Goal: Communication & Community: Answer question/provide support

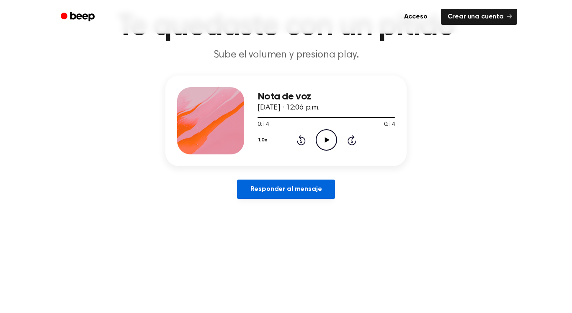
click at [310, 188] on font "Responder al mensaje" at bounding box center [287, 189] width 72 height 7
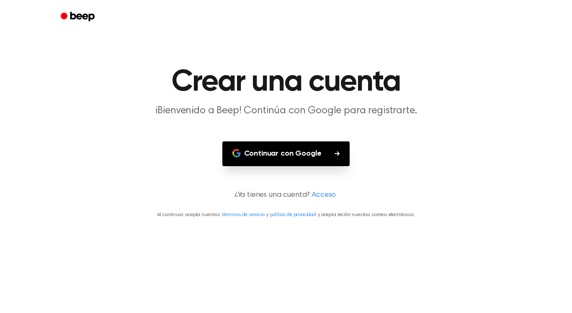
click at [308, 158] on font "Continuar con Google" at bounding box center [282, 153] width 77 height 11
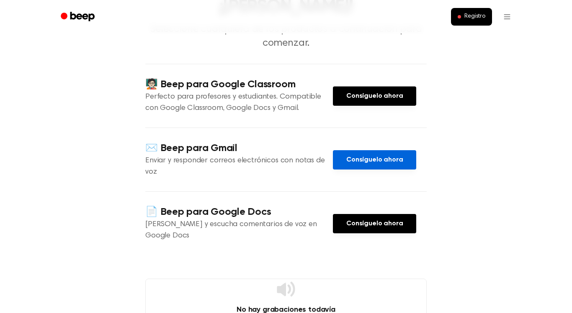
scroll to position [68, 0]
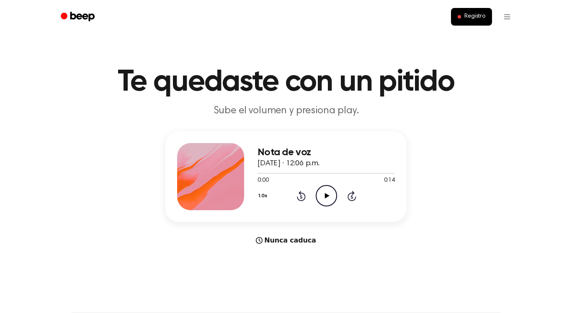
click at [321, 200] on icon "Play Audio" at bounding box center [326, 195] width 21 height 21
